Goal: Task Accomplishment & Management: Manage account settings

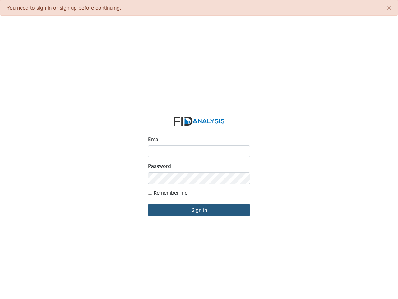
click at [199, 149] on input "Email" at bounding box center [199, 151] width 102 height 12
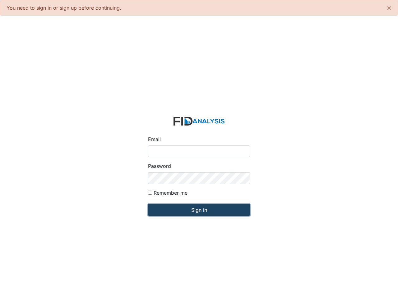
click at [199, 210] on input "Sign in" at bounding box center [199, 210] width 102 height 12
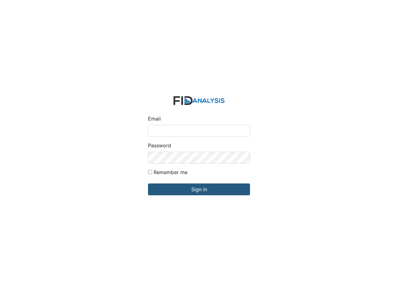
click at [199, 149] on div "Password" at bounding box center [199, 153] width 102 height 22
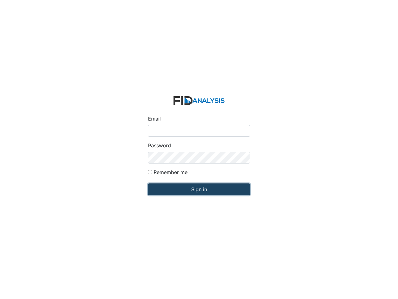
click at [199, 189] on input "Sign in" at bounding box center [199, 189] width 102 height 12
